Goal: Information Seeking & Learning: Learn about a topic

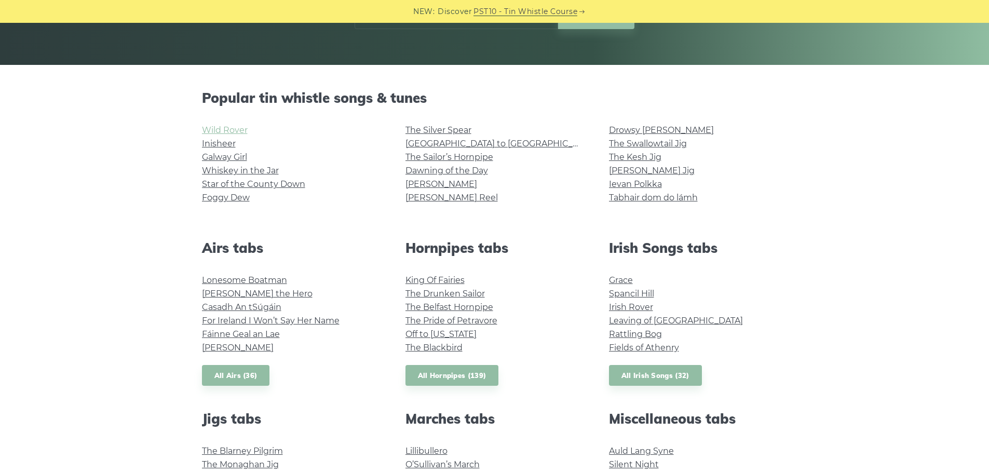
click at [212, 129] on link "Wild Rover" at bounding box center [225, 130] width 46 height 10
click at [444, 141] on link "[GEOGRAPHIC_DATA] to [GEOGRAPHIC_DATA]" at bounding box center [502, 144] width 192 height 10
click at [438, 293] on link "The Drunken Sailor" at bounding box center [445, 294] width 79 height 10
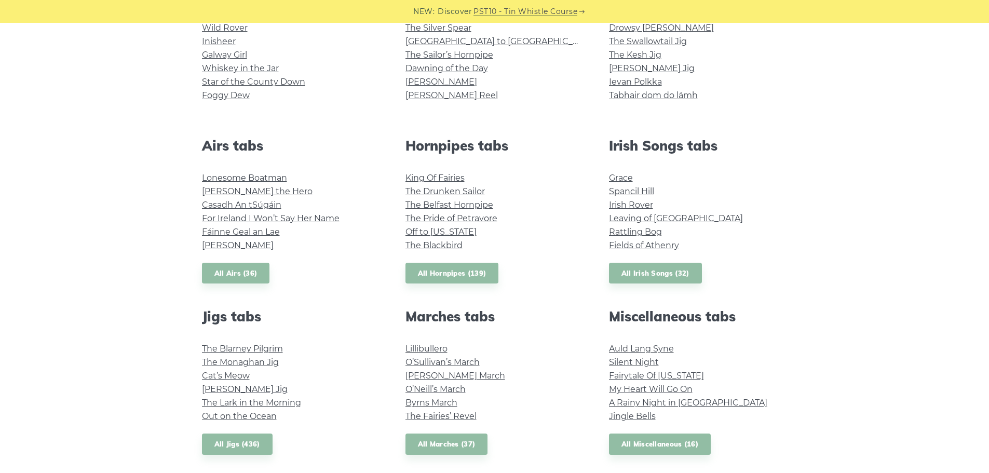
scroll to position [312, 0]
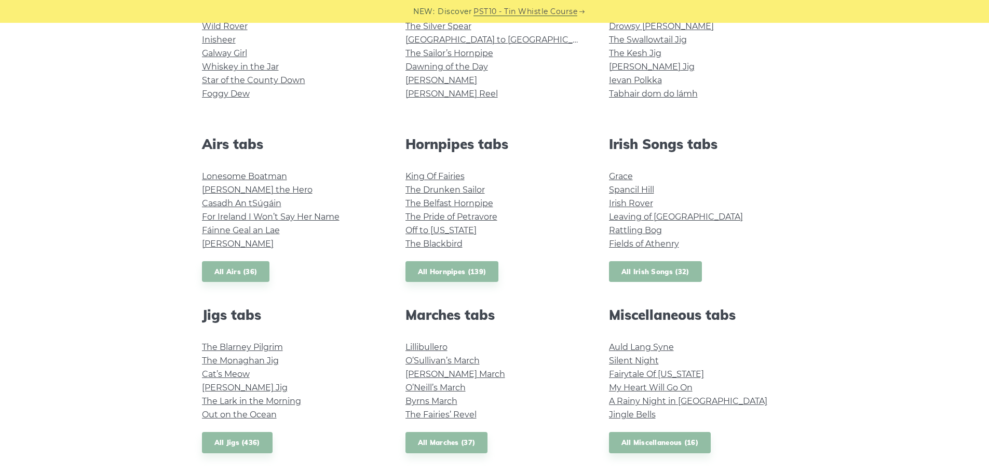
click at [639, 271] on link "All Irish Songs (32)" at bounding box center [655, 271] width 93 height 21
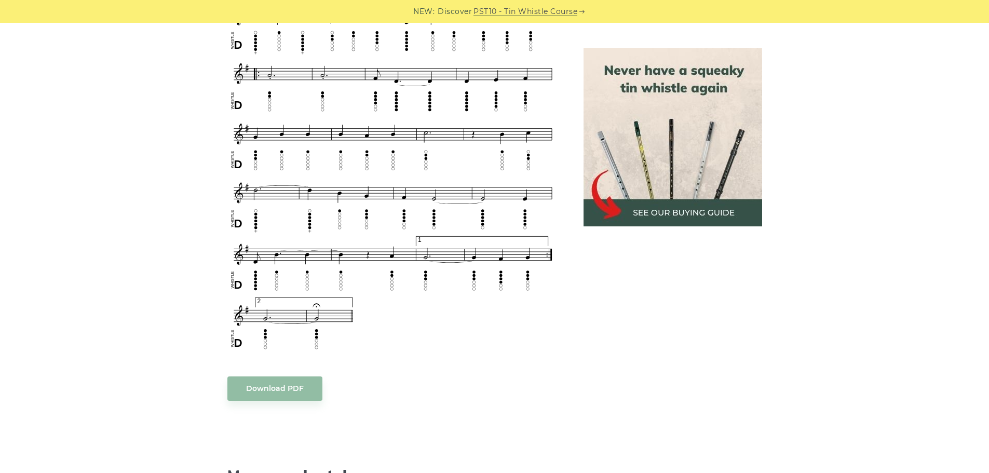
scroll to position [623, 0]
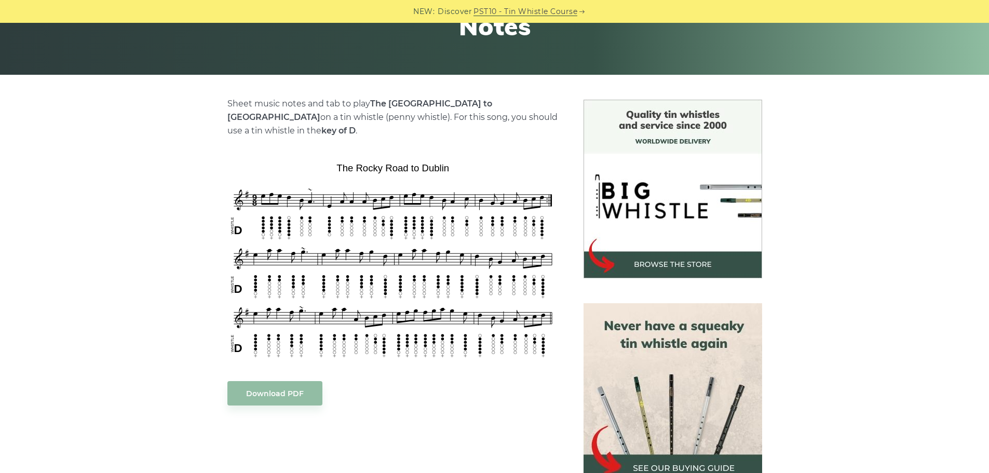
scroll to position [363, 0]
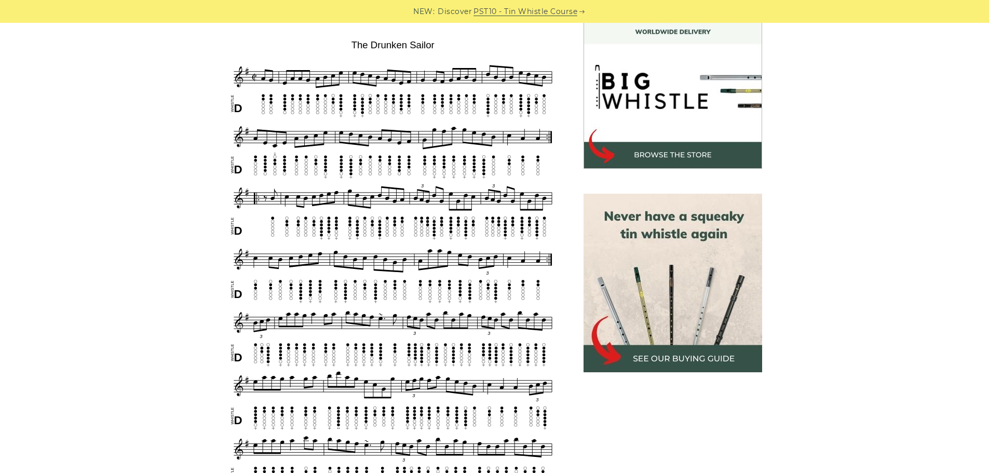
scroll to position [312, 0]
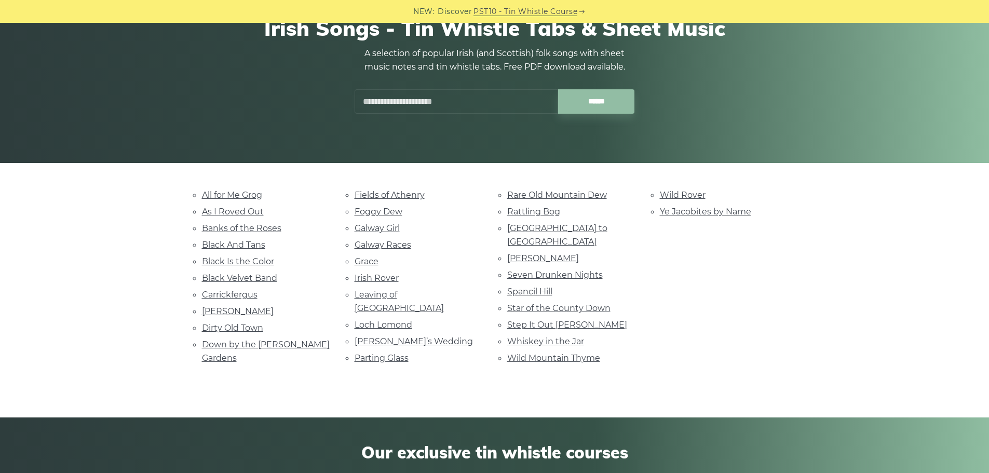
scroll to position [156, 0]
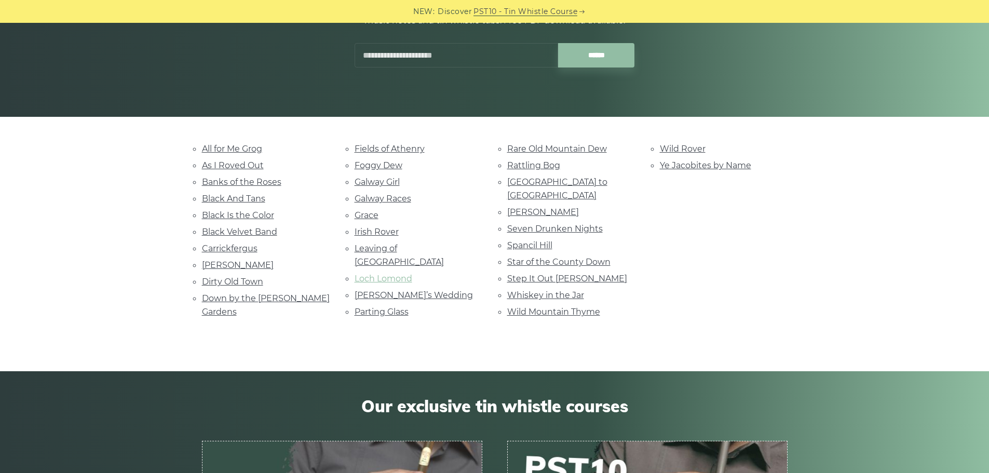
click at [380, 274] on link "Loch Lomond" at bounding box center [384, 279] width 58 height 10
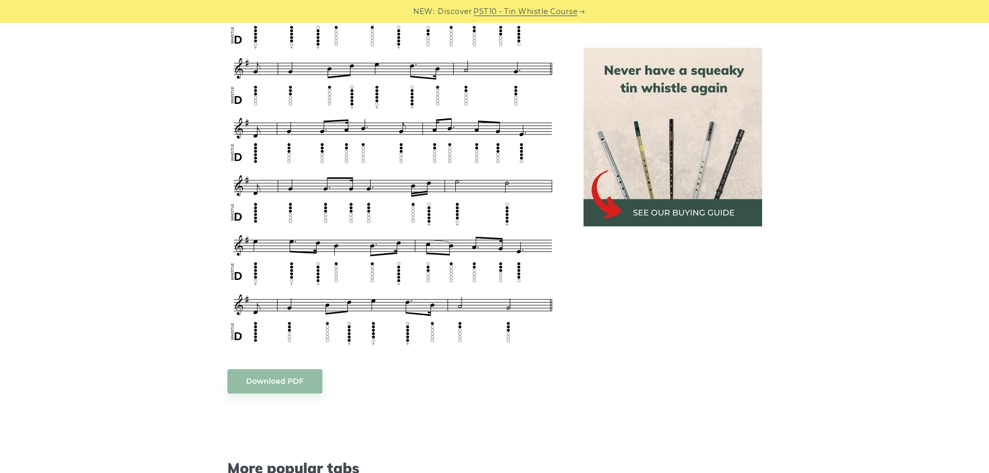
scroll to position [519, 0]
